Goal: Task Accomplishment & Management: Manage account settings

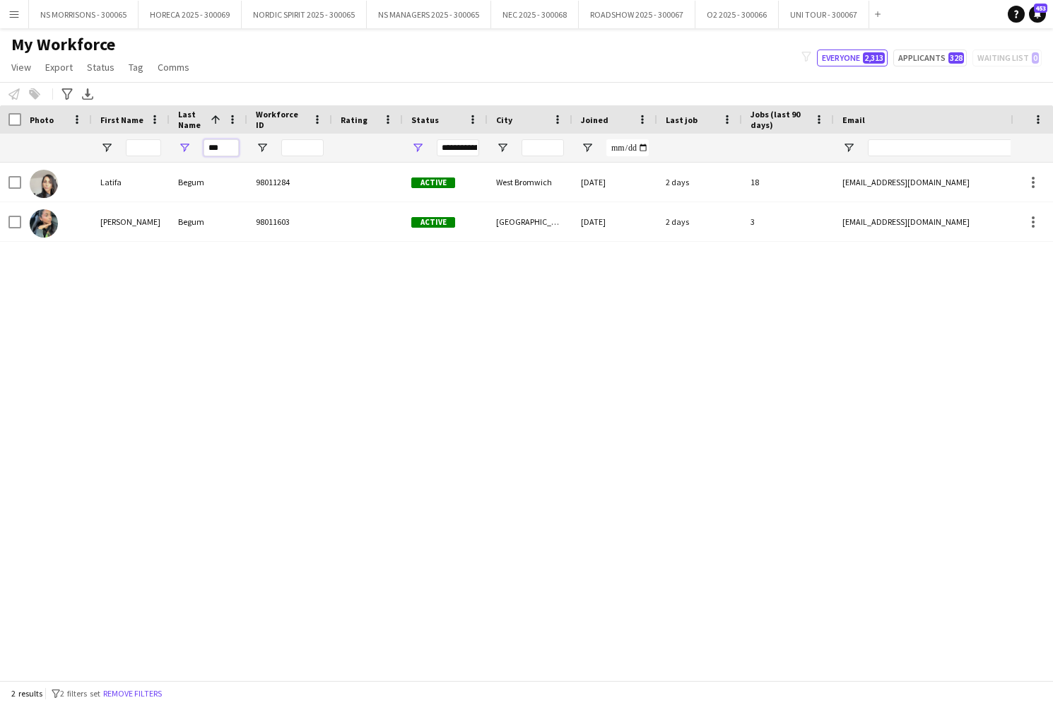
drag, startPoint x: 230, startPoint y: 148, endPoint x: 211, endPoint y: 149, distance: 19.1
click at [210, 149] on input "***" at bounding box center [221, 147] width 35 height 17
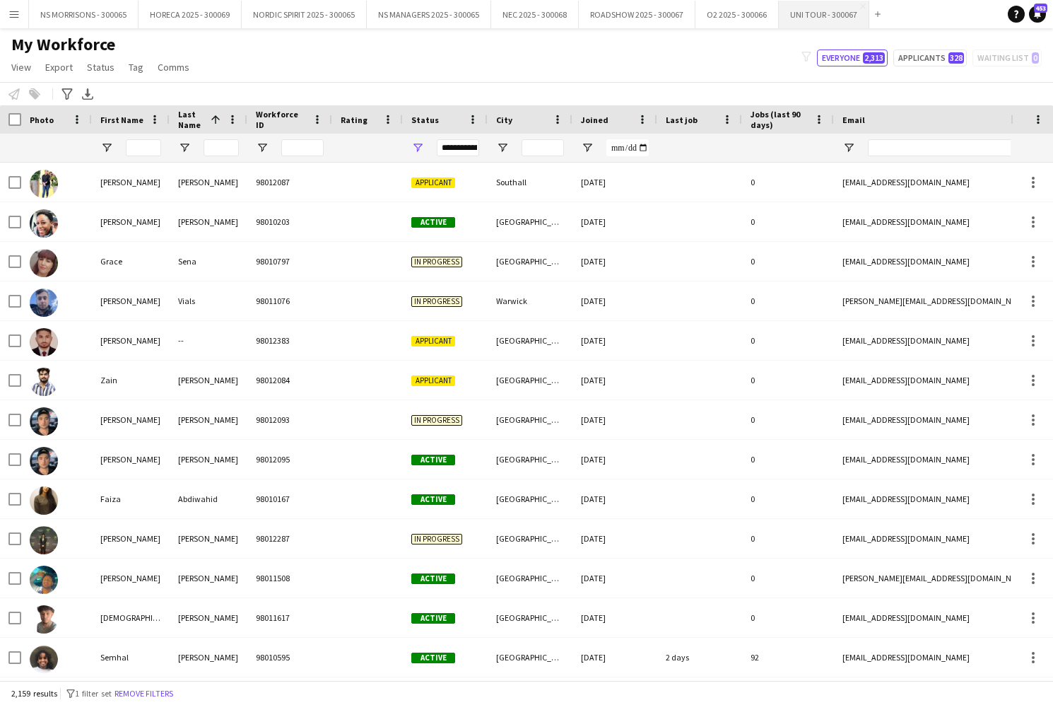
click at [798, 17] on button "UNI TOUR - 300067 Close" at bounding box center [824, 15] width 90 height 28
click at [797, 17] on button "UNI TOUR - 300067 Close" at bounding box center [824, 15] width 90 height 28
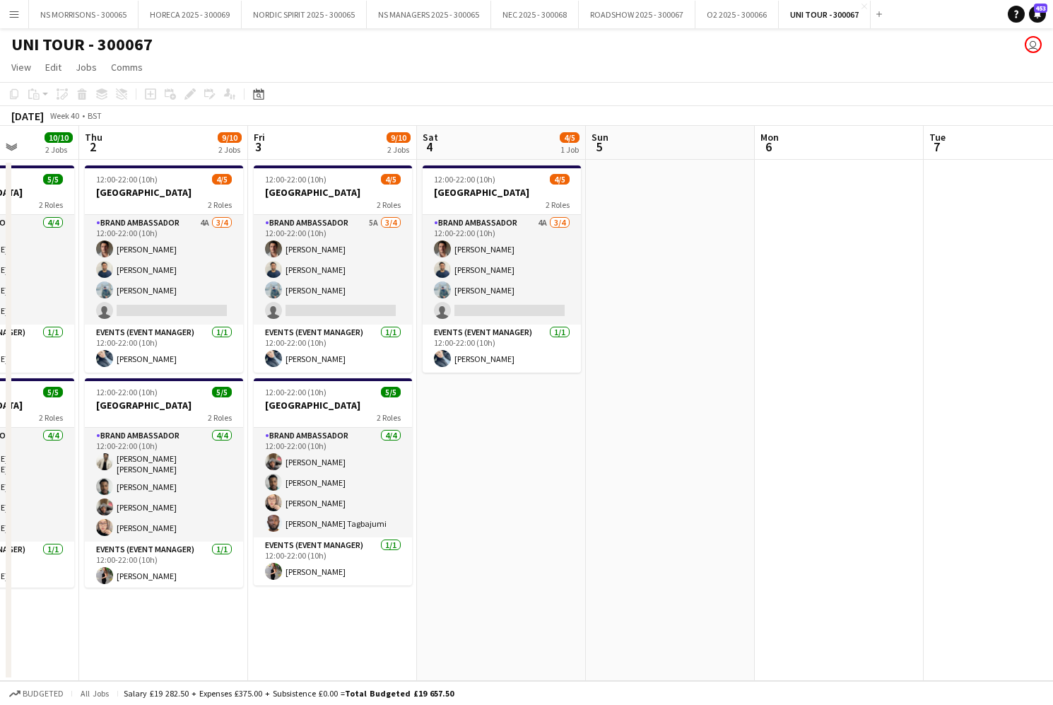
scroll to position [0, 602]
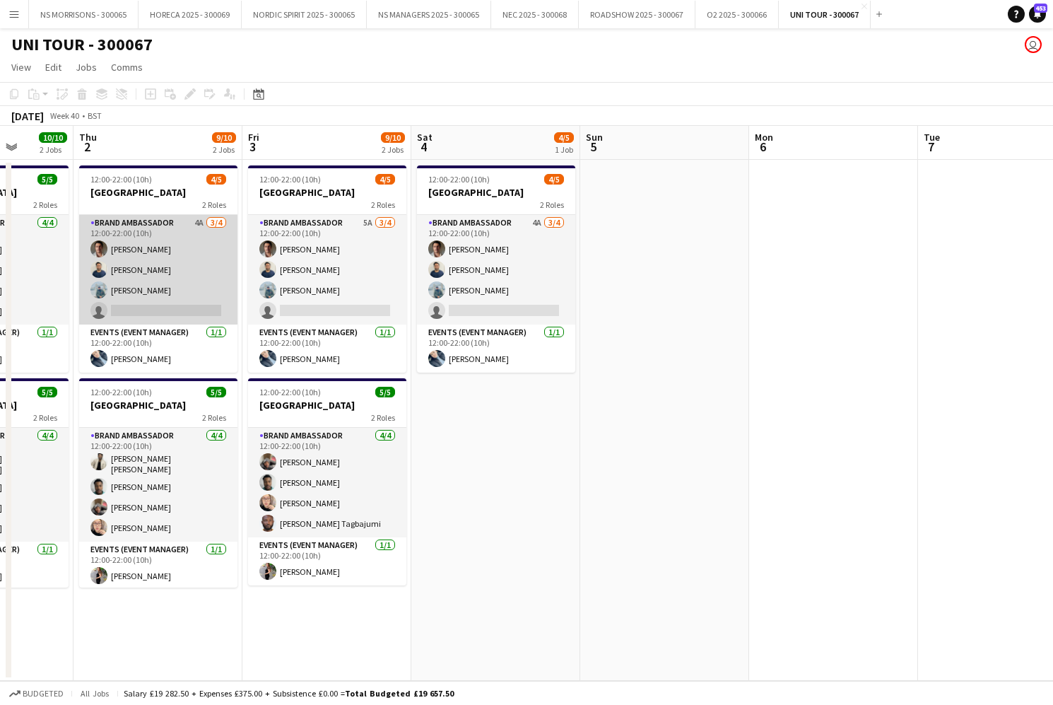
click at [201, 293] on app-card-role "Brand Ambassador 4A [DATE] 12:00-22:00 (10h) [PERSON_NAME] [PERSON_NAME] [PERSO…" at bounding box center [158, 270] width 158 height 110
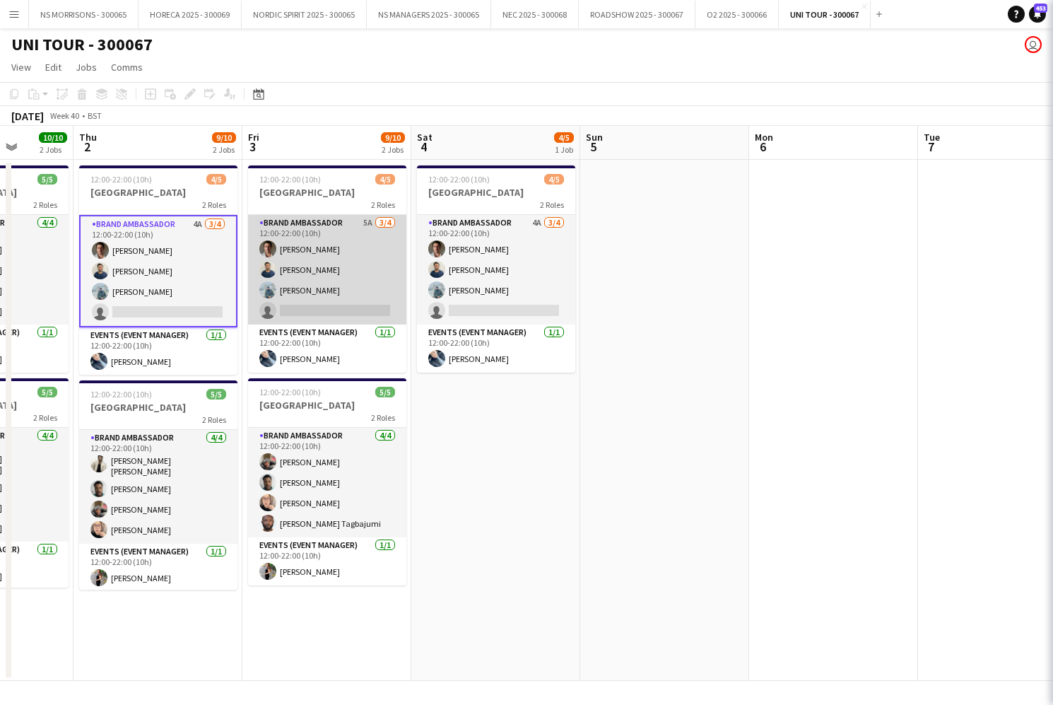
click at [317, 283] on app-card-role "Brand Ambassador 5A [DATE] 12:00-22:00 (10h) [PERSON_NAME] [PERSON_NAME] [PERSO…" at bounding box center [327, 270] width 158 height 110
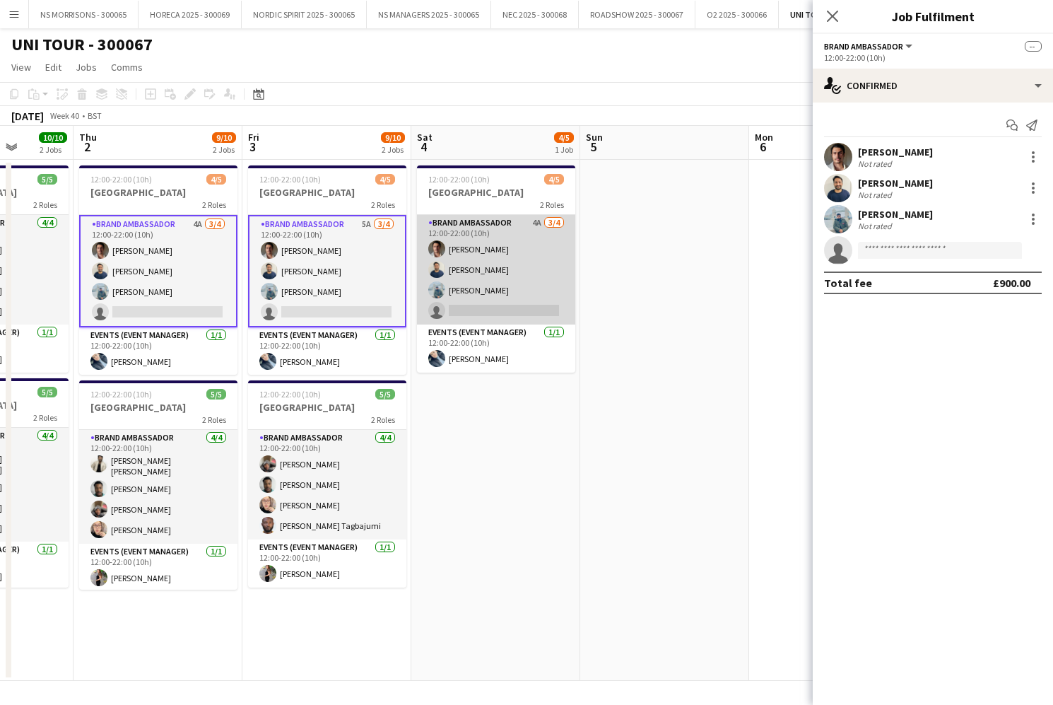
click at [459, 284] on app-card-role "Brand Ambassador 4A [DATE] 12:00-22:00 (10h) [PERSON_NAME] [PERSON_NAME] [PERSO…" at bounding box center [496, 270] width 158 height 110
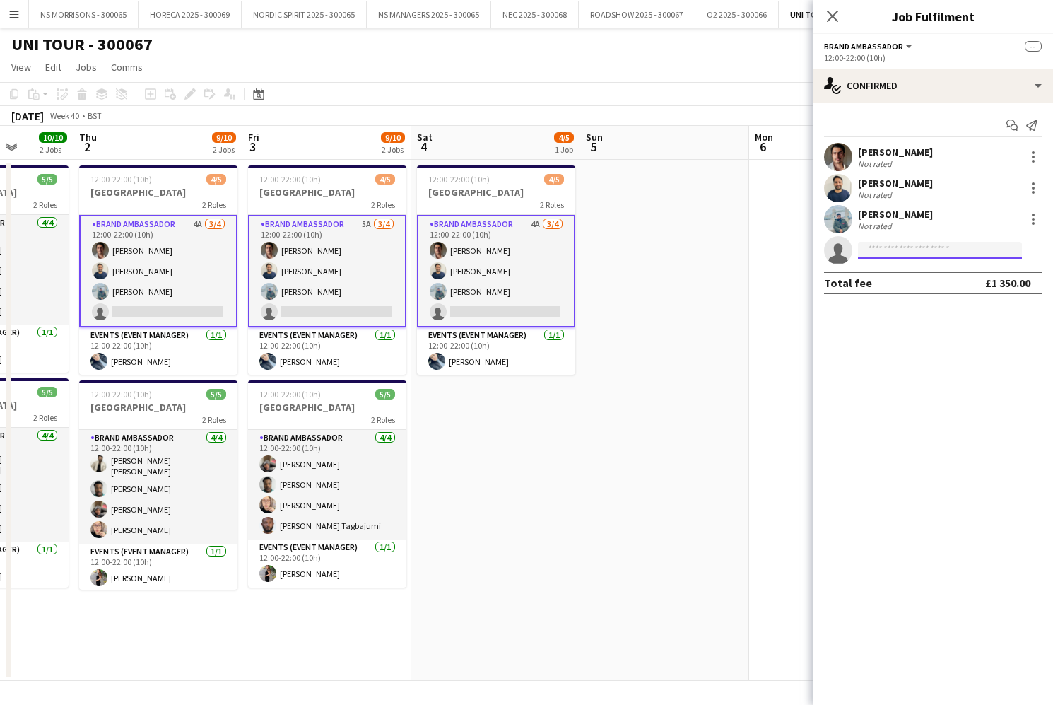
click at [910, 254] on input at bounding box center [940, 250] width 164 height 17
type input "***"
click at [907, 278] on span "[EMAIL_ADDRESS][DOMAIN_NAME]" at bounding box center [939, 281] width 141 height 11
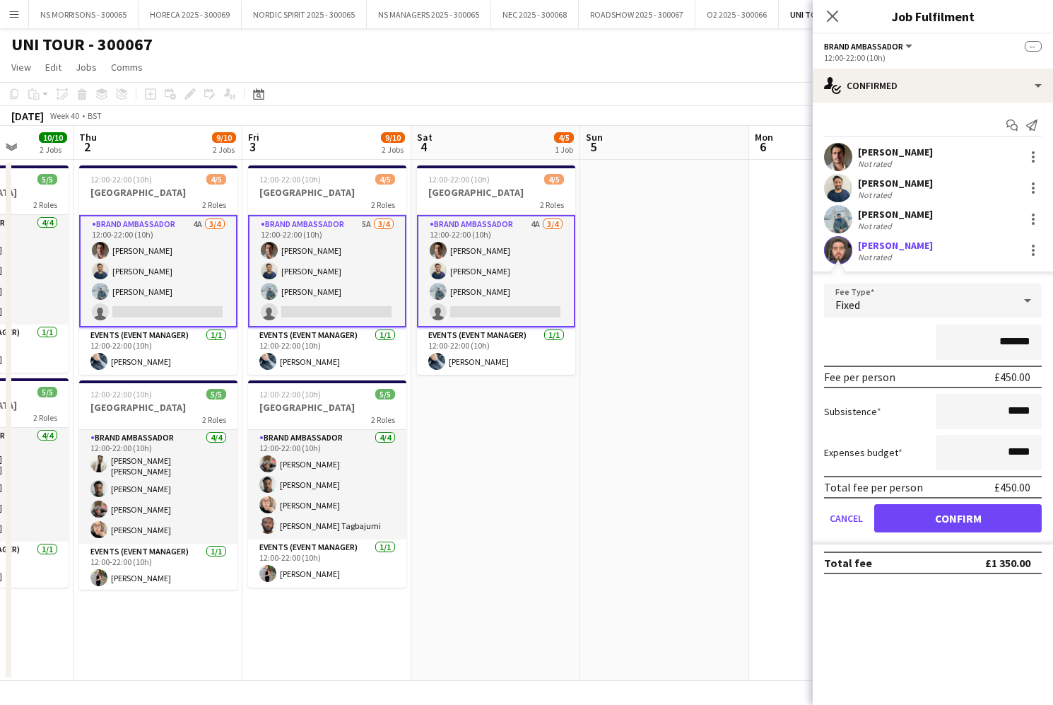
click at [910, 512] on button "Confirm" at bounding box center [957, 518] width 167 height 28
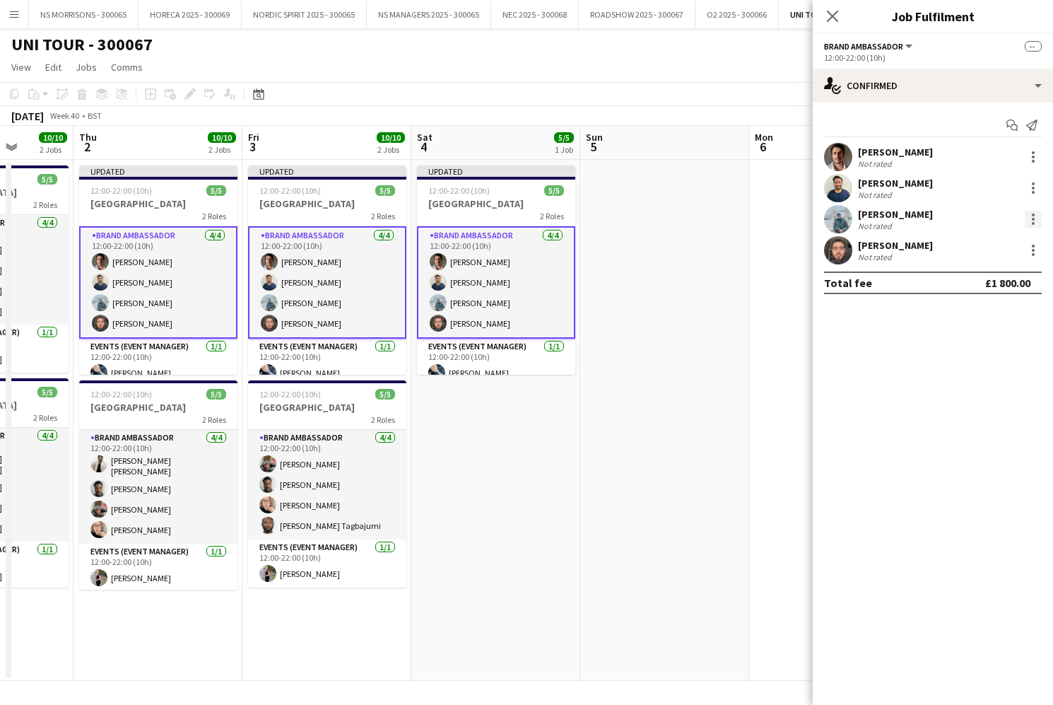
click at [1033, 221] on div at bounding box center [1033, 219] width 17 height 17
click at [960, 346] on span "Remove" at bounding box center [964, 347] width 42 height 12
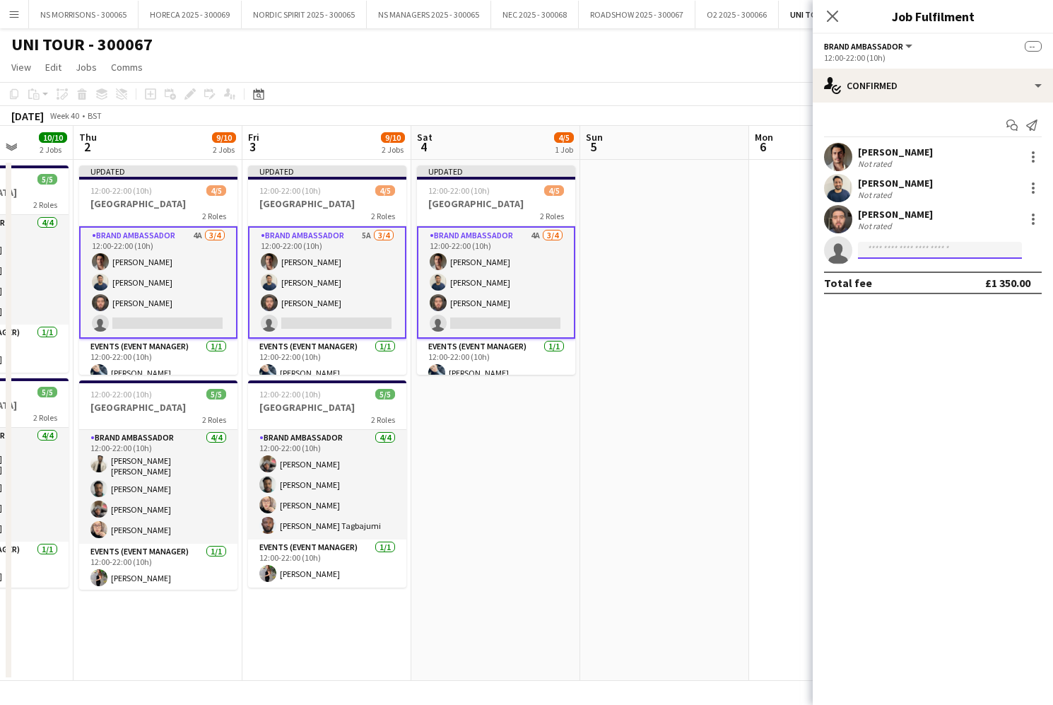
click at [874, 247] on input at bounding box center [940, 250] width 164 height 17
type input "******"
click at [881, 286] on span "[EMAIL_ADDRESS][DOMAIN_NAME]" at bounding box center [939, 281] width 141 height 11
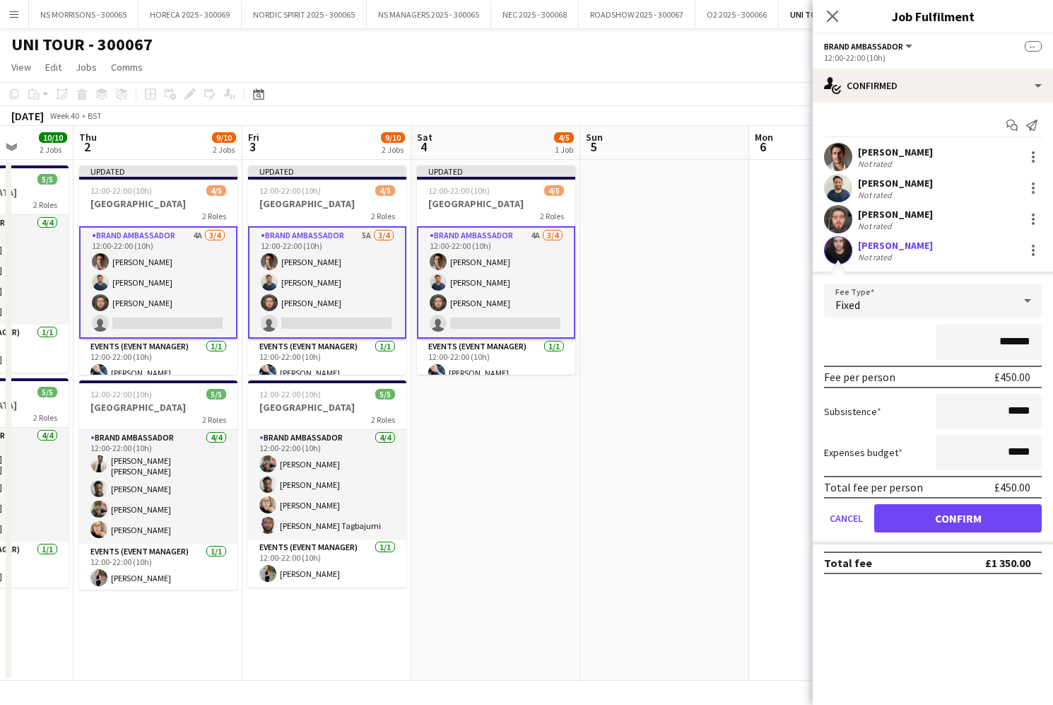
drag, startPoint x: 916, startPoint y: 520, endPoint x: 884, endPoint y: 498, distance: 39.0
click at [916, 520] on button "Confirm" at bounding box center [957, 518] width 167 height 28
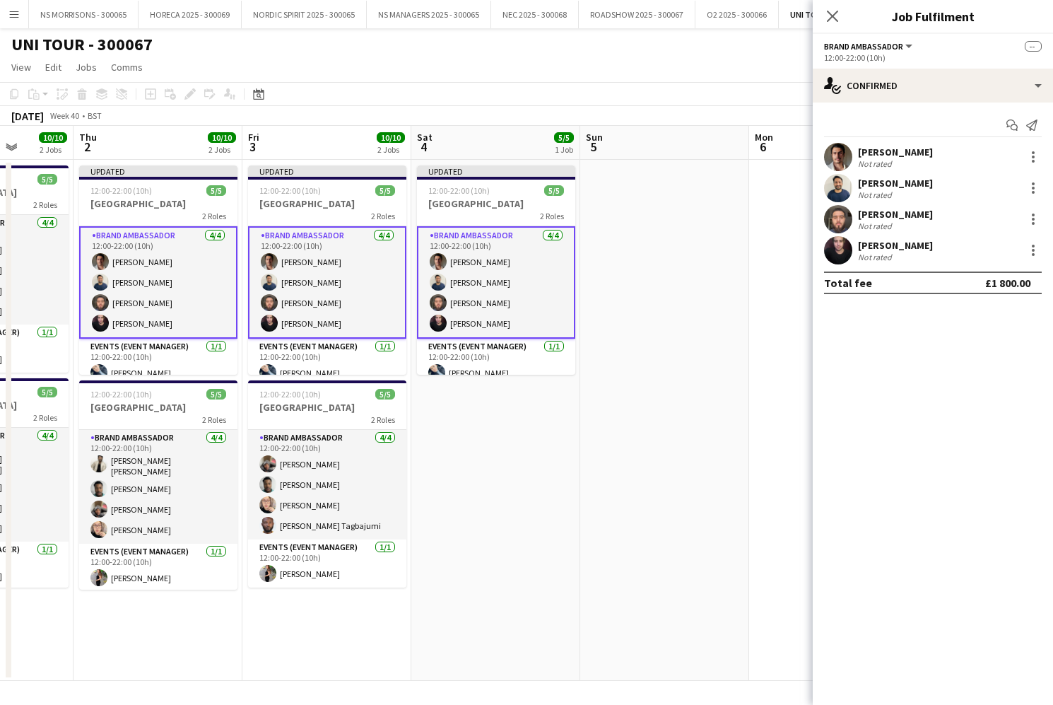
click at [917, 242] on div "[PERSON_NAME]" at bounding box center [895, 245] width 75 height 13
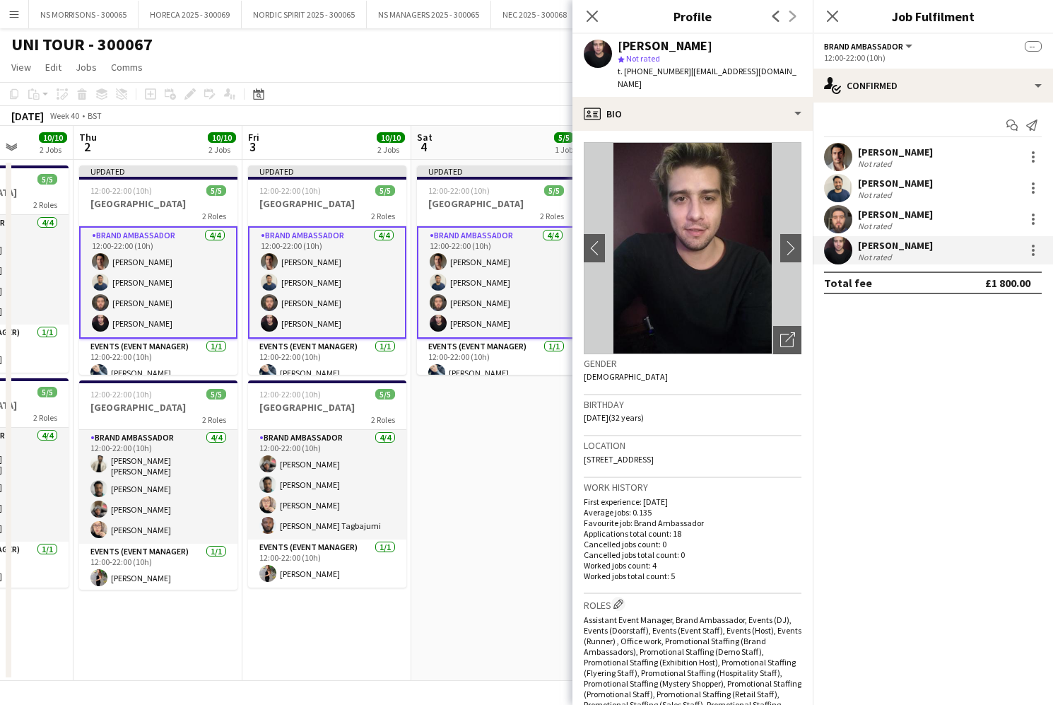
click at [503, 399] on app-date-cell "Updated 12:00-22:00 (10h) 5/5 BRIGHTON 2 Roles Brand Ambassador [DATE] 12:00-22…" at bounding box center [495, 420] width 169 height 521
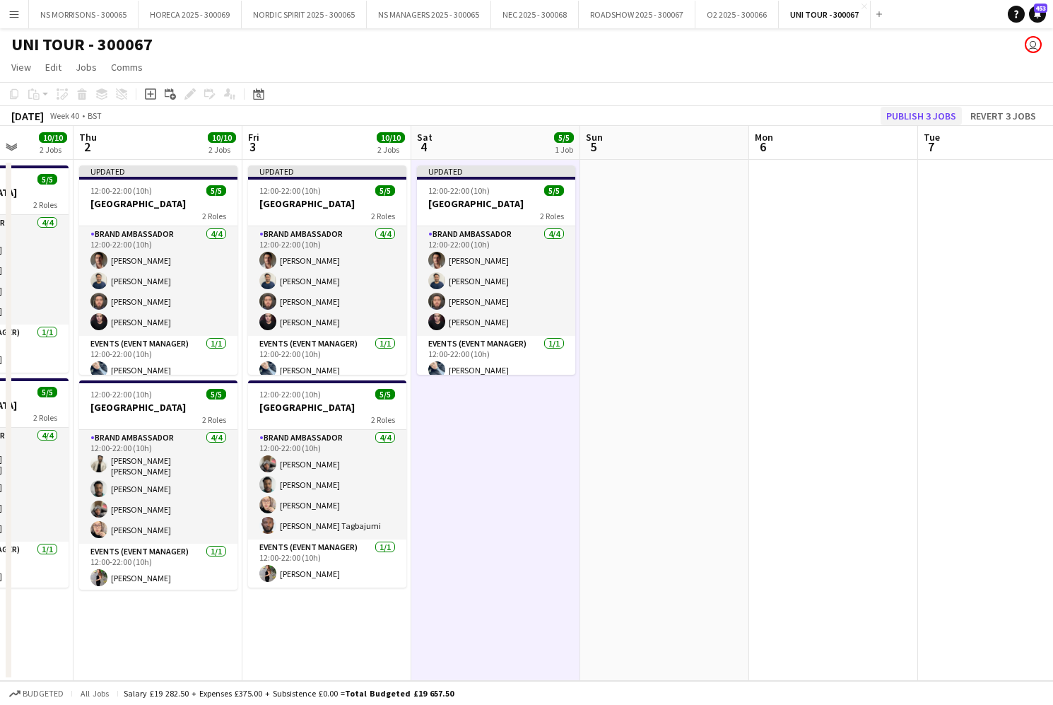
click at [914, 117] on button "Publish 3 jobs" at bounding box center [921, 116] width 81 height 18
